Goal: Task Accomplishment & Management: Use online tool/utility

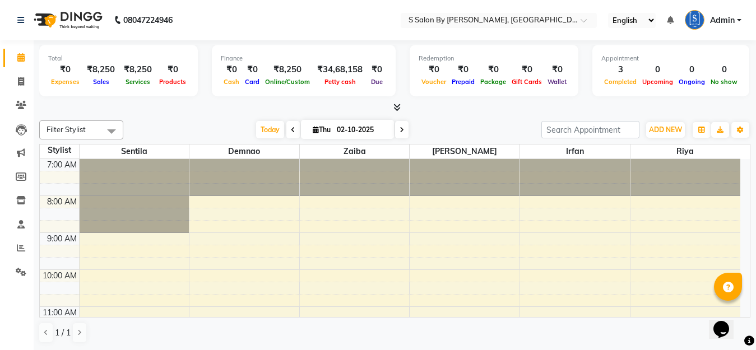
click at [400, 130] on span at bounding box center [401, 129] width 13 height 17
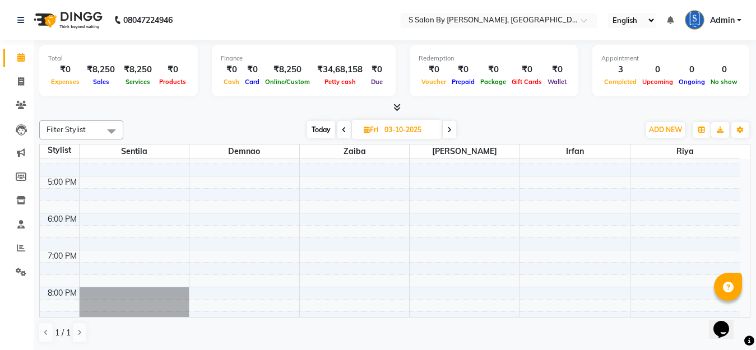
scroll to position [433, 0]
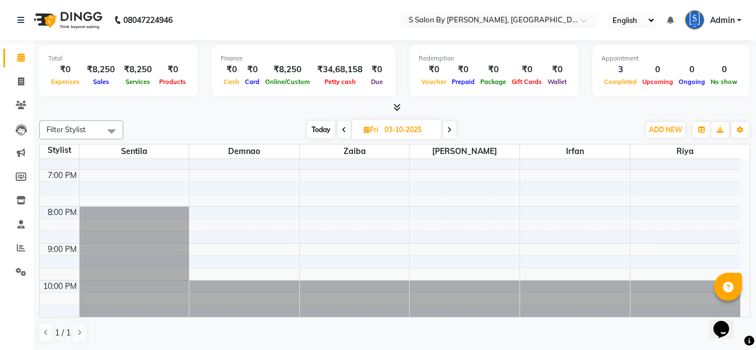
click at [449, 133] on icon at bounding box center [449, 130] width 4 height 7
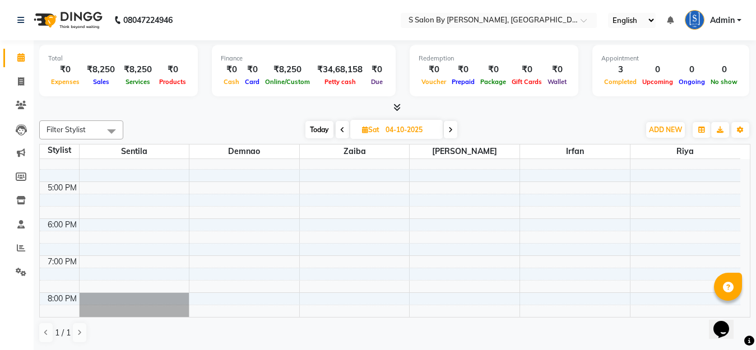
scroll to position [352, 0]
click at [342, 129] on icon at bounding box center [342, 130] width 4 height 7
type input "03-10-2025"
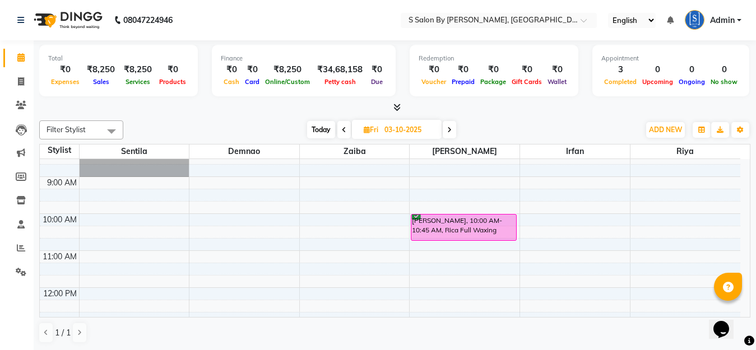
scroll to position [0, 0]
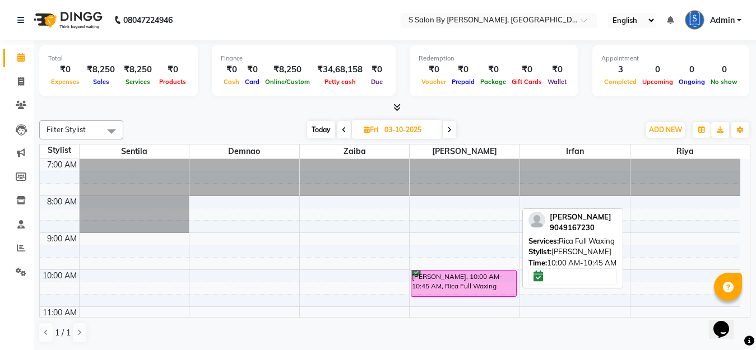
click at [452, 281] on div "[PERSON_NAME], 10:00 AM-10:45 AM, Rica Full Waxing" at bounding box center [463, 284] width 105 height 26
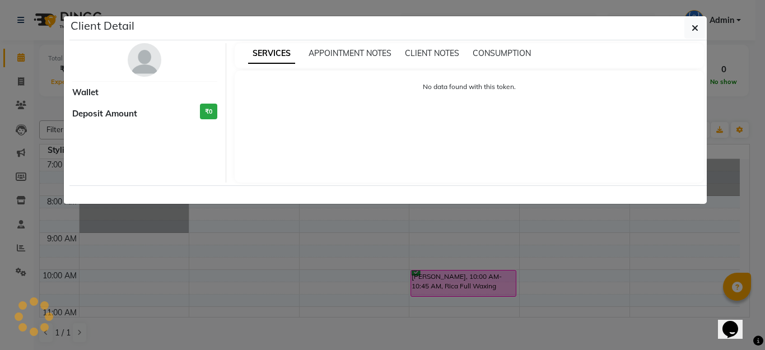
select select "6"
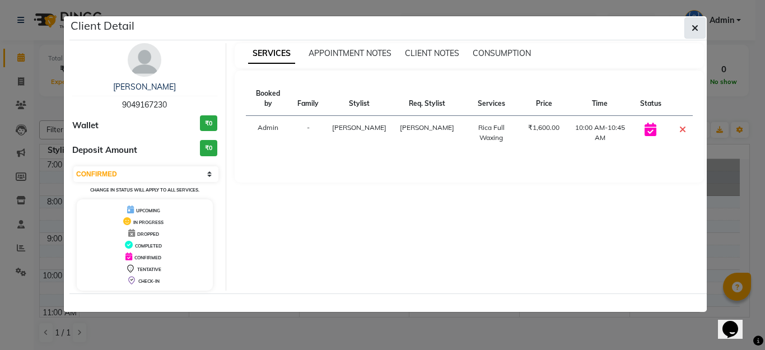
click at [695, 27] on icon "button" at bounding box center [695, 28] width 7 height 9
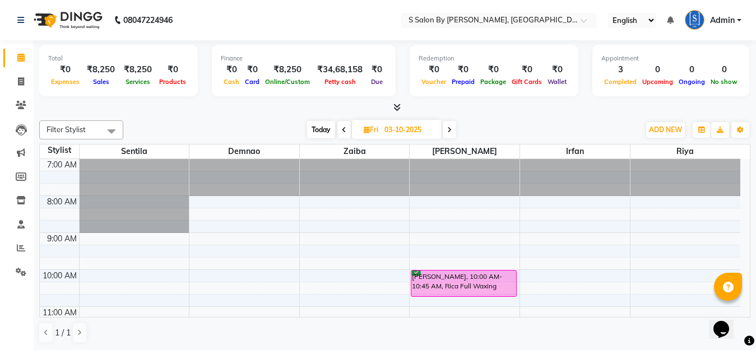
click at [342, 131] on icon at bounding box center [344, 130] width 4 height 7
type input "02-10-2025"
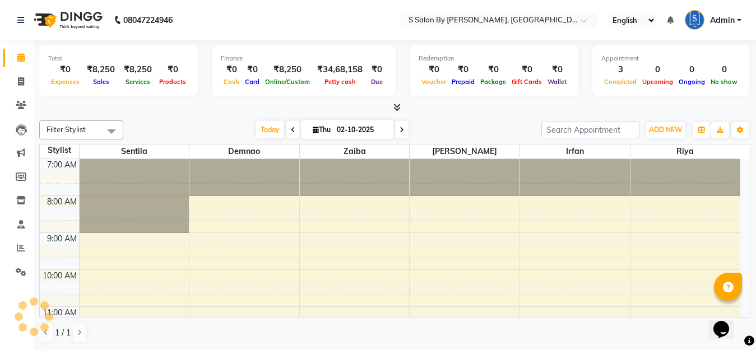
scroll to position [296, 0]
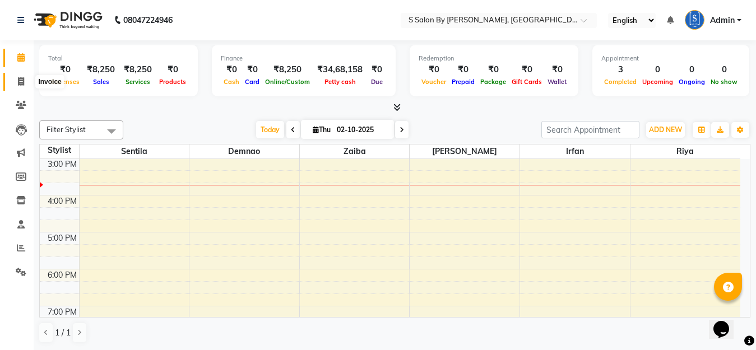
click at [23, 83] on icon at bounding box center [21, 81] width 6 height 8
select select "service"
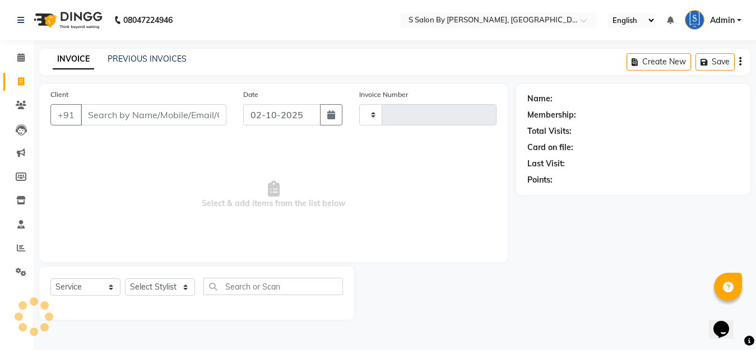
type input "1513"
select select "45"
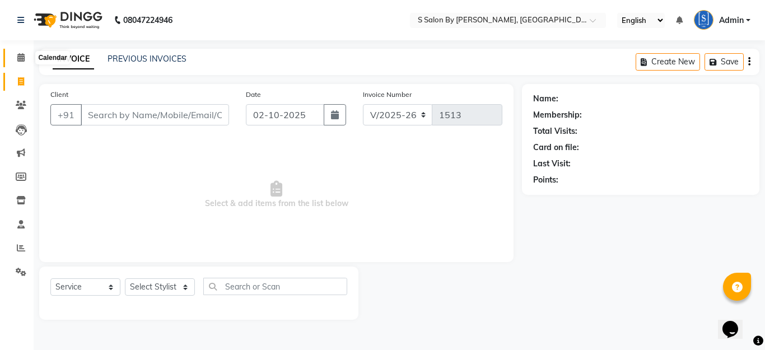
click at [18, 56] on icon at bounding box center [20, 57] width 7 height 8
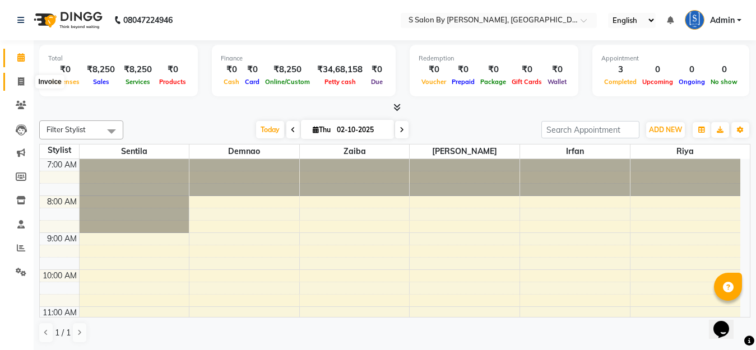
click at [21, 83] on icon at bounding box center [21, 81] width 6 height 8
select select "service"
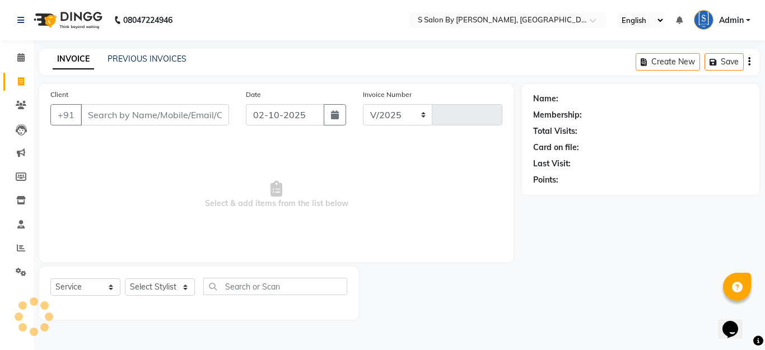
select select "45"
type input "1513"
click at [150, 283] on select "Select Stylist Demnao [PERSON_NAME] [PERSON_NAME] [PERSON_NAME]" at bounding box center [160, 286] width 70 height 17
select select "50987"
click at [125, 278] on select "Select Stylist Demnao [PERSON_NAME] [PERSON_NAME] [PERSON_NAME]" at bounding box center [160, 286] width 70 height 17
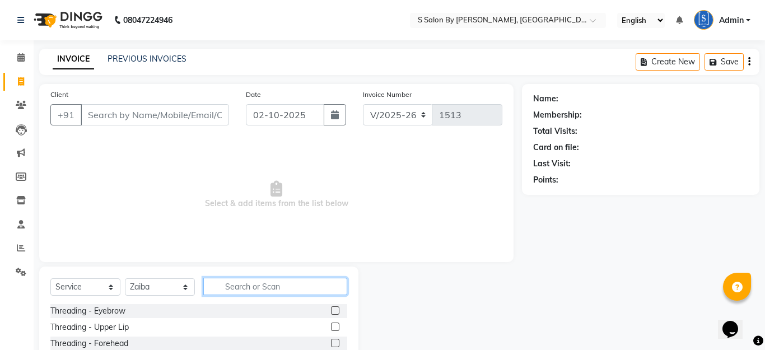
click at [258, 284] on input "text" at bounding box center [275, 286] width 144 height 17
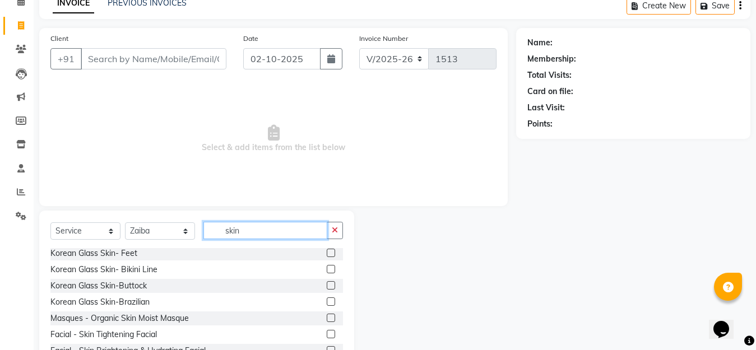
scroll to position [99, 0]
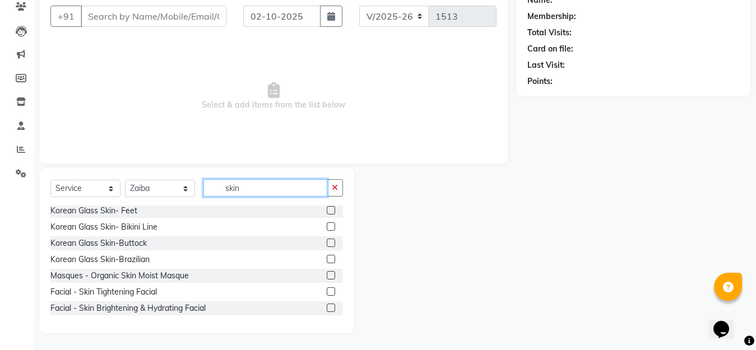
type input "skin"
click at [327, 306] on label at bounding box center [331, 308] width 8 height 8
click at [327, 306] on input "checkbox" at bounding box center [330, 308] width 7 height 7
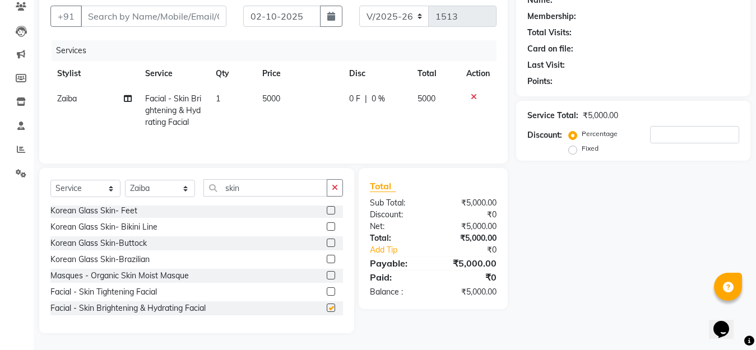
checkbox input "false"
click at [382, 95] on span "0 %" at bounding box center [377, 99] width 13 height 12
select select "50987"
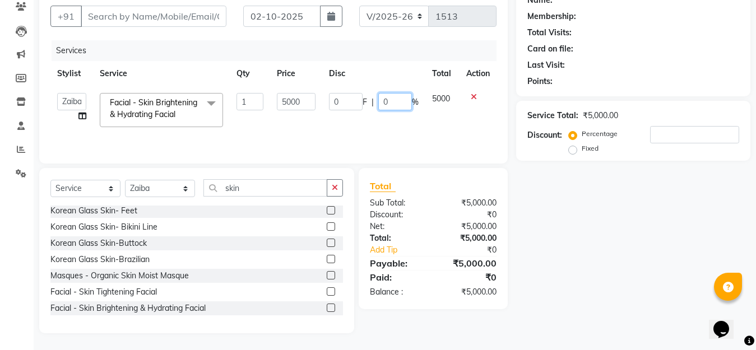
click at [391, 105] on input "0" at bounding box center [395, 101] width 34 height 17
type input "20"
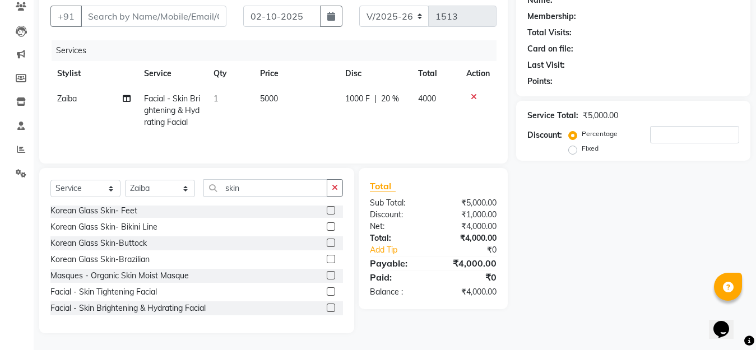
click at [698, 298] on div "Name: Membership: Total Visits: Card on file: Last Visit: Points: Service Total…" at bounding box center [637, 159] width 243 height 348
click at [394, 97] on span "20 %" at bounding box center [390, 99] width 18 height 12
select select "50987"
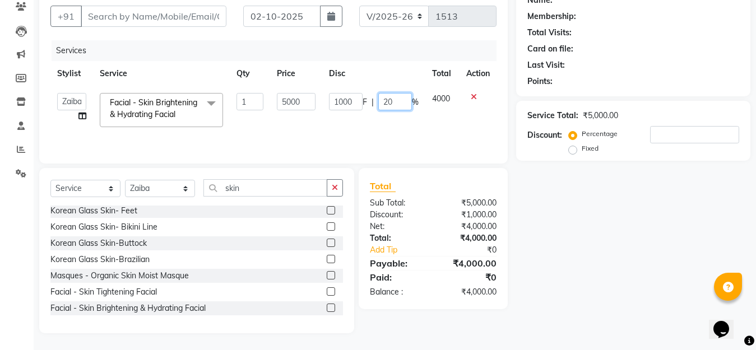
click at [408, 104] on input "20" at bounding box center [395, 101] width 34 height 17
type input "25"
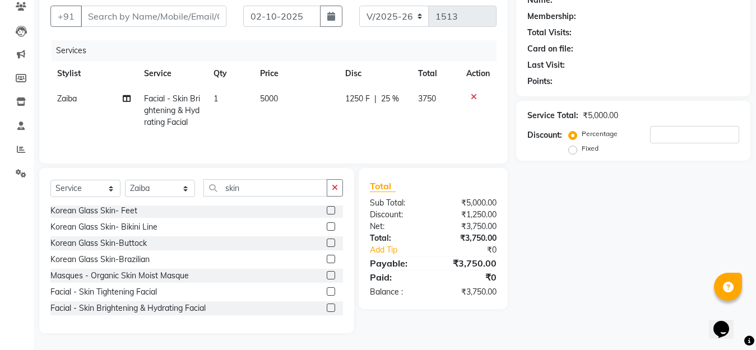
click at [548, 251] on div "Name: Membership: Total Visits: Card on file: Last Visit: Points: Service Total…" at bounding box center [637, 159] width 243 height 348
click at [384, 94] on span "25 %" at bounding box center [390, 99] width 18 height 12
select select "50987"
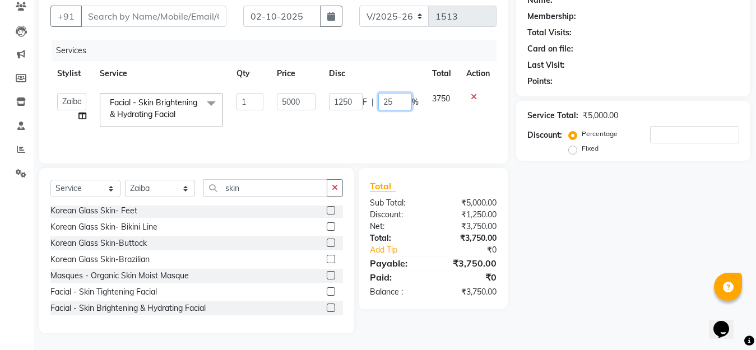
click at [395, 96] on input "25" at bounding box center [395, 101] width 34 height 17
type input "2"
type input "30"
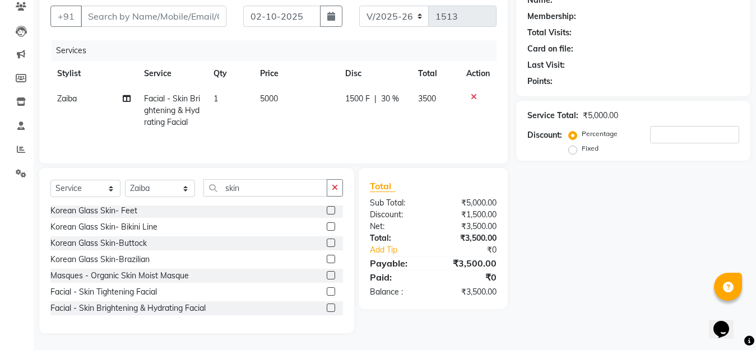
click at [565, 303] on div "Name: Membership: Total Visits: Card on file: Last Visit: Points: Service Total…" at bounding box center [637, 159] width 243 height 348
click at [281, 194] on input "skin" at bounding box center [265, 187] width 124 height 17
type input "s"
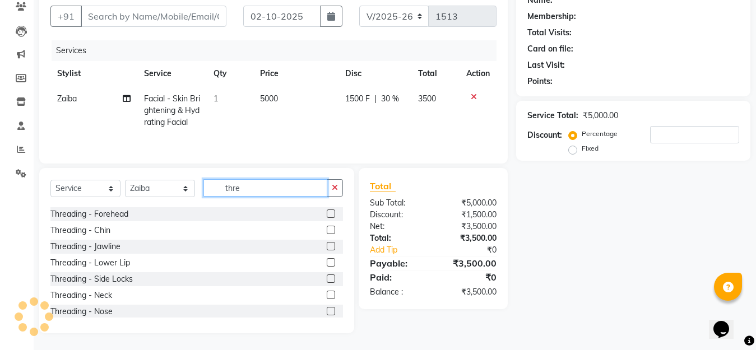
scroll to position [11, 0]
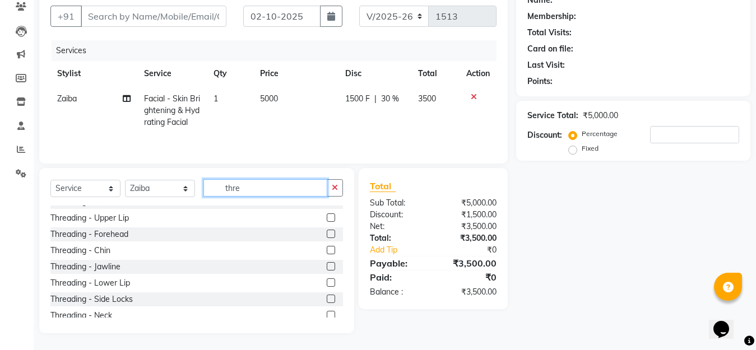
type input "thre"
click at [327, 220] on label at bounding box center [331, 217] width 8 height 8
click at [327, 220] on input "checkbox" at bounding box center [330, 218] width 7 height 7
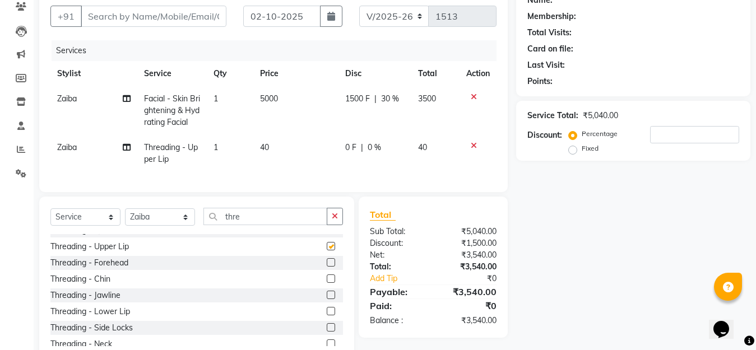
checkbox input "false"
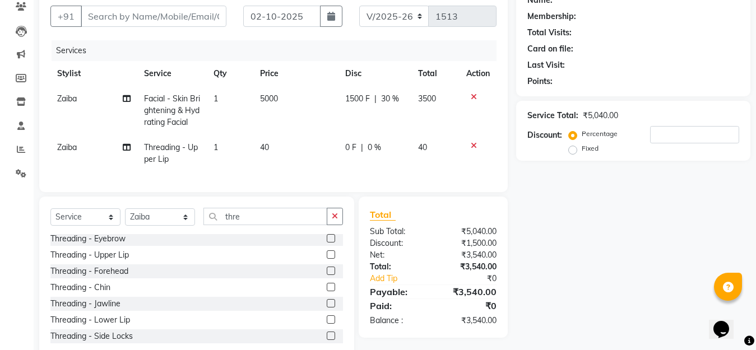
scroll to position [0, 0]
click at [327, 245] on label at bounding box center [331, 240] width 8 height 8
click at [327, 245] on input "checkbox" at bounding box center [330, 241] width 7 height 7
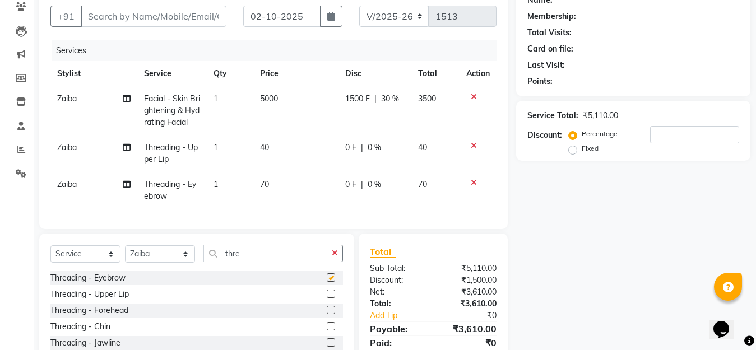
checkbox input "false"
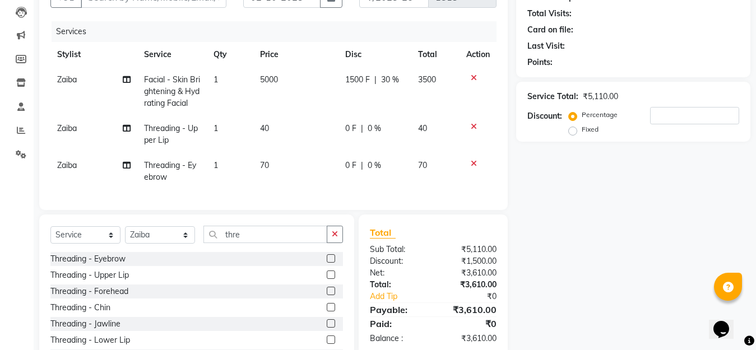
scroll to position [62, 0]
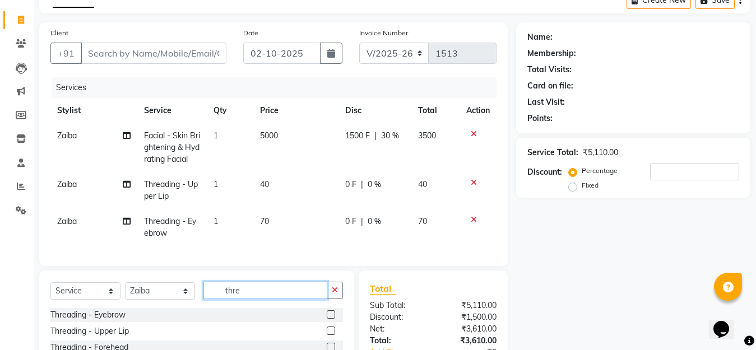
click at [271, 299] on input "thre" at bounding box center [265, 290] width 124 height 17
type input "t"
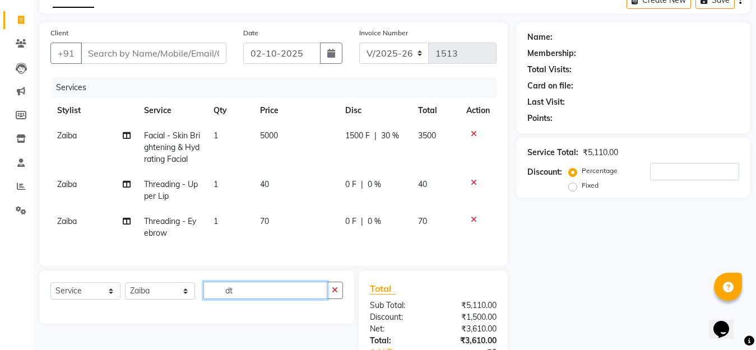
type input "d"
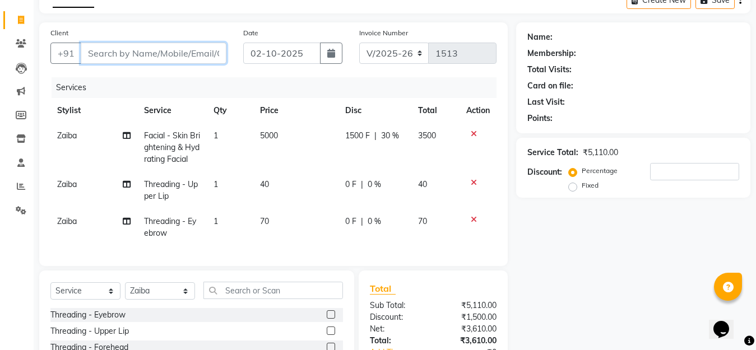
click at [212, 49] on input "Client" at bounding box center [154, 53] width 146 height 21
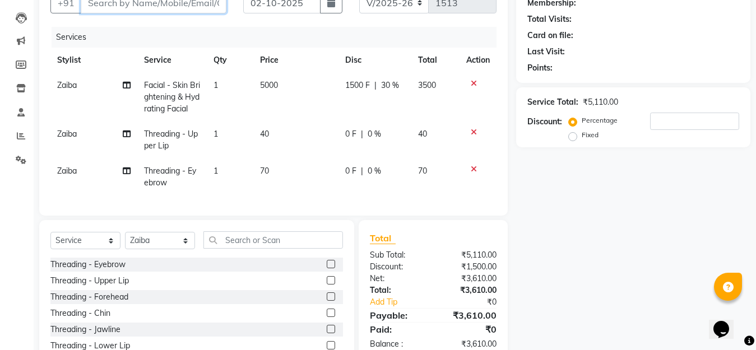
click at [153, 7] on input "Client" at bounding box center [154, 2] width 146 height 21
type input "v"
type input "0"
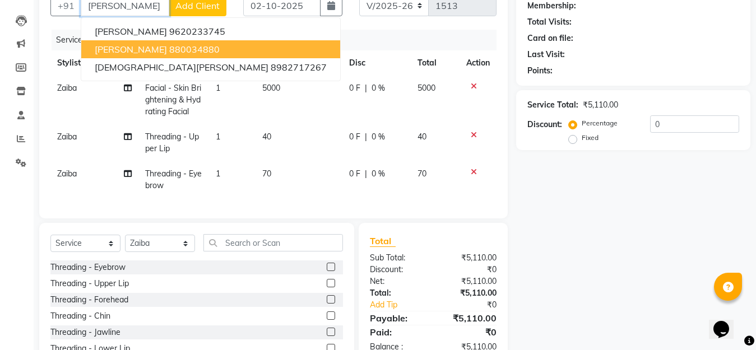
click at [161, 44] on button "[PERSON_NAME] 880034880" at bounding box center [210, 49] width 259 height 18
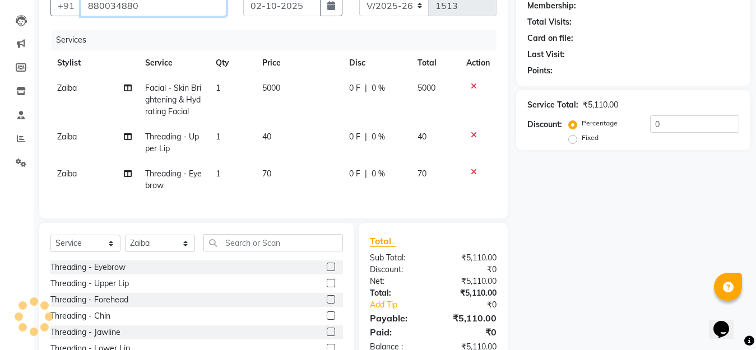
type input "880034880"
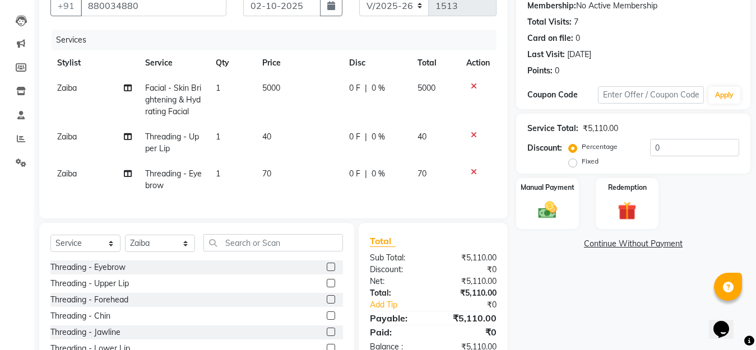
click at [371, 84] on span "0 %" at bounding box center [377, 88] width 13 height 12
select select "50987"
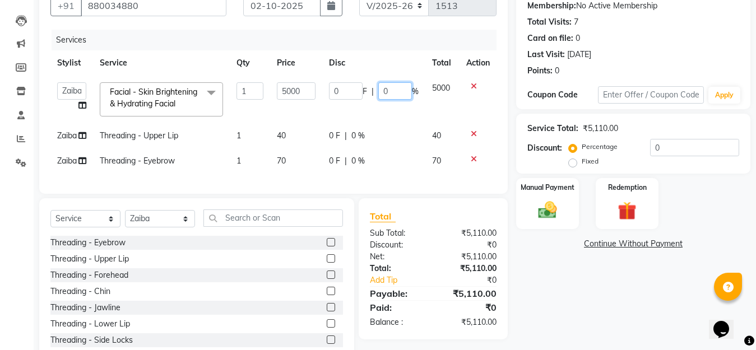
click at [393, 89] on input "0" at bounding box center [395, 90] width 34 height 17
type input "30"
click at [576, 282] on div "Name: [PERSON_NAME] Membership: No Active Membership Total Visits: 7 Card on fi…" at bounding box center [637, 169] width 243 height 389
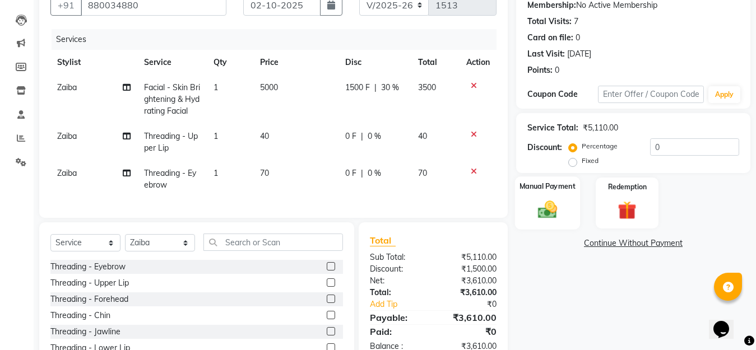
scroll to position [165, 0]
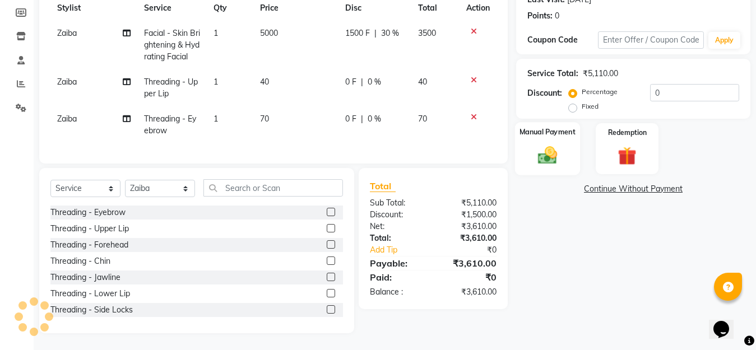
click at [547, 155] on img at bounding box center [547, 155] width 31 height 22
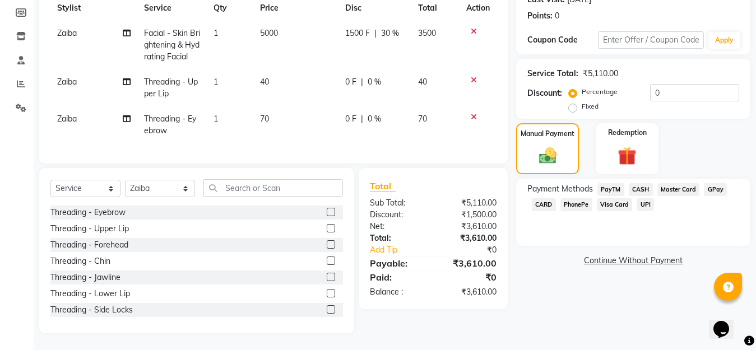
click at [712, 187] on span "GPay" at bounding box center [715, 189] width 23 height 13
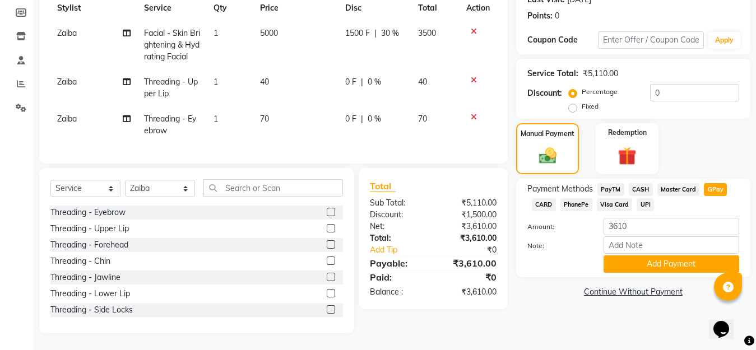
drag, startPoint x: 641, startPoint y: 190, endPoint x: 653, endPoint y: 236, distance: 47.4
click at [641, 190] on span "CASH" at bounding box center [641, 189] width 24 height 13
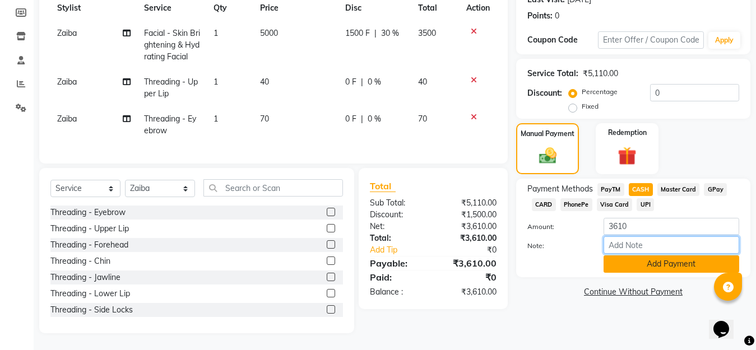
drag, startPoint x: 653, startPoint y: 253, endPoint x: 648, endPoint y: 263, distance: 11.5
click at [651, 257] on div "Amount: 3610 Note: Add Payment" at bounding box center [633, 245] width 212 height 55
click at [648, 263] on button "Add Payment" at bounding box center [671, 263] width 136 height 17
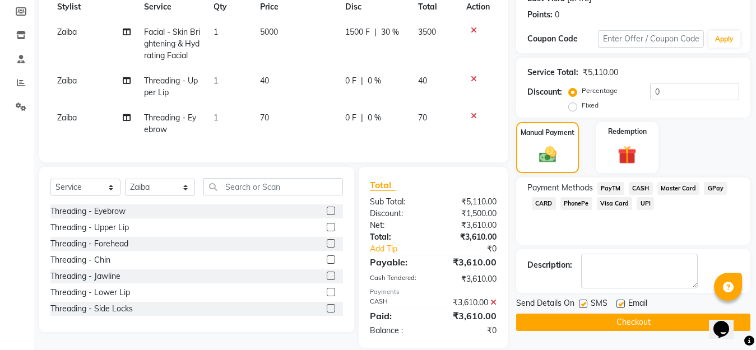
scroll to position [189, 0]
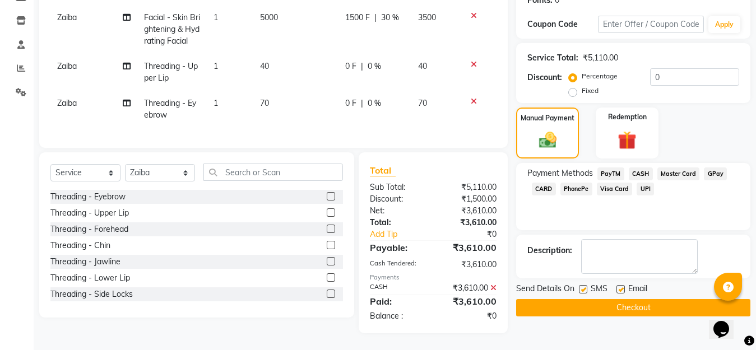
click at [613, 302] on button "Checkout" at bounding box center [633, 307] width 234 height 17
